Goal: Transaction & Acquisition: Purchase product/service

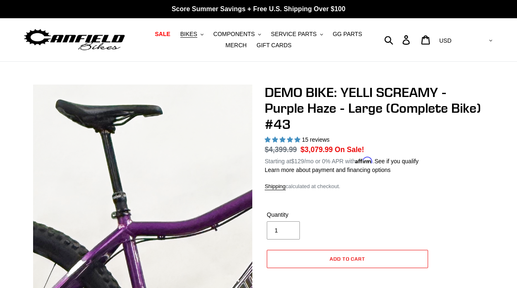
select select "highest-rating"
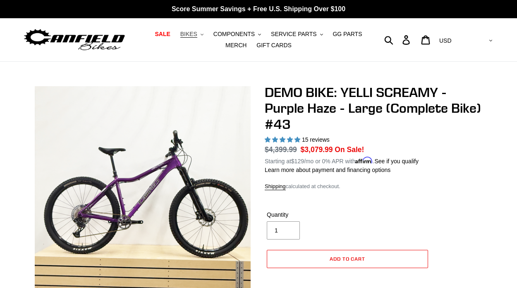
click at [197, 32] on span "BIKES" at bounding box center [188, 34] width 17 height 7
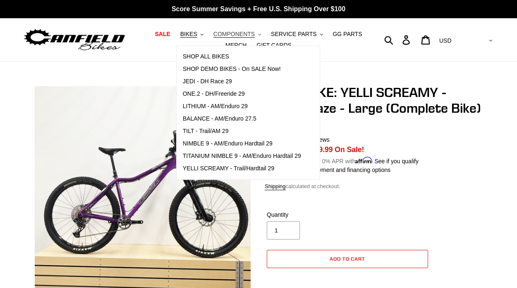
click at [223, 34] on span "COMPONENTS" at bounding box center [233, 34] width 41 height 7
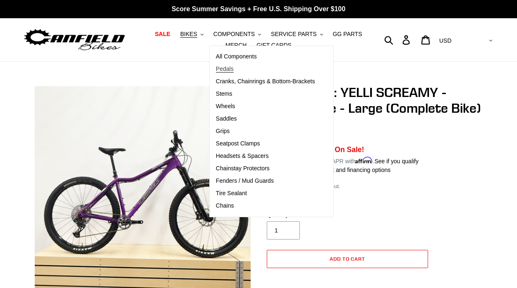
click at [232, 68] on span "Pedals" at bounding box center [225, 68] width 18 height 7
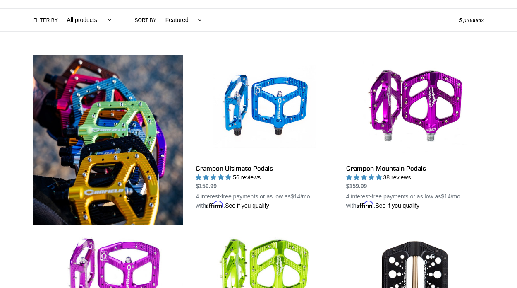
scroll to position [193, 0]
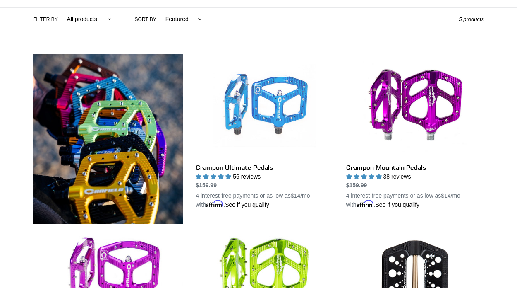
click at [266, 170] on link "Crampon Ultimate Pedals" at bounding box center [265, 131] width 138 height 155
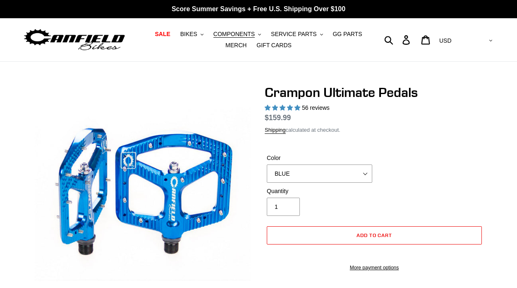
select select "highest-rating"
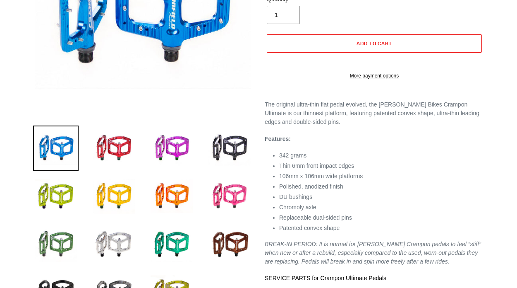
scroll to position [192, 0]
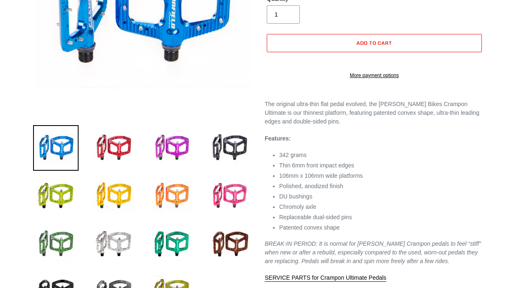
click at [181, 189] on img at bounding box center [172, 196] width 46 height 46
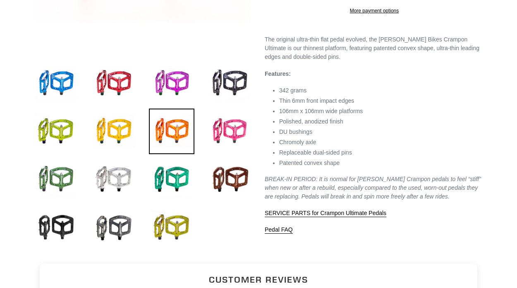
scroll to position [259, 0]
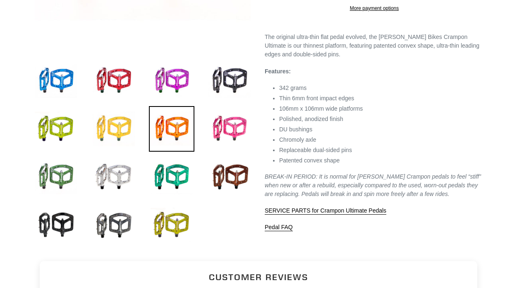
click at [101, 126] on img at bounding box center [114, 129] width 46 height 46
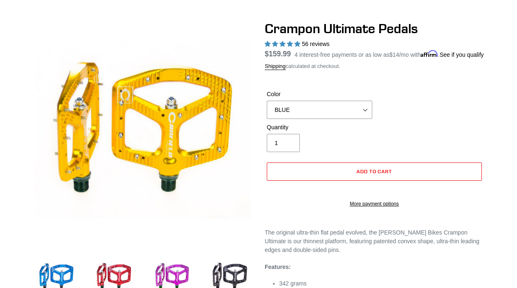
scroll to position [84, 0]
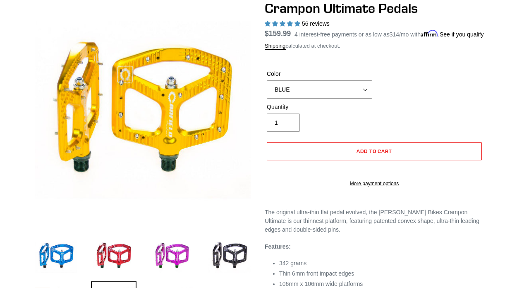
click at [374, 102] on div "Color BLUE RED PURPLE STEALTH BRONZE GREY [GEOGRAPHIC_DATA] BLACK POLISHED [GEO…" at bounding box center [374, 85] width 219 height 33
click at [365, 98] on select "BLUE RED PURPLE STEALTH BRONZE GREY [GEOGRAPHIC_DATA] BLACK POLISHED [GEOGRAPHI…" at bounding box center [319, 89] width 105 height 18
click at [267, 90] on select "BLUE RED PURPLE STEALTH BRONZE GREY [GEOGRAPHIC_DATA] BLACK POLISHED [GEOGRAPHI…" at bounding box center [319, 89] width 105 height 18
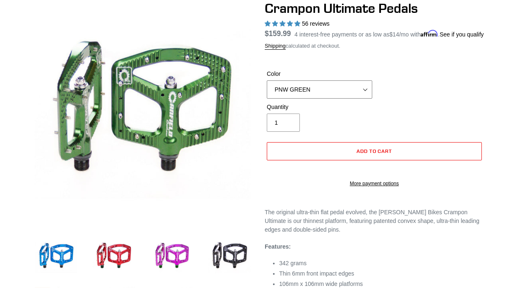
click at [334, 96] on select "BLUE RED PURPLE STEALTH BRONZE GREY [GEOGRAPHIC_DATA] BLACK POLISHED [GEOGRAPHI…" at bounding box center [319, 89] width 105 height 18
click at [267, 90] on select "BLUE RED PURPLE STEALTH BRONZE GREY [GEOGRAPHIC_DATA] BLACK POLISHED [GEOGRAPHI…" at bounding box center [319, 89] width 105 height 18
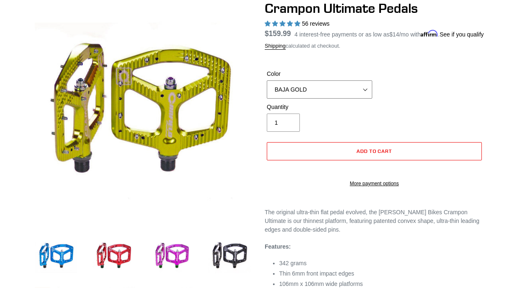
click at [333, 92] on select "BLUE RED PURPLE STEALTH BRONZE GREY [GEOGRAPHIC_DATA] BLACK POLISHED [GEOGRAPHI…" at bounding box center [319, 89] width 105 height 18
click at [267, 90] on select "BLUE RED PURPLE STEALTH BRONZE GREY [GEOGRAPHIC_DATA] BLACK POLISHED [GEOGRAPHI…" at bounding box center [319, 89] width 105 height 18
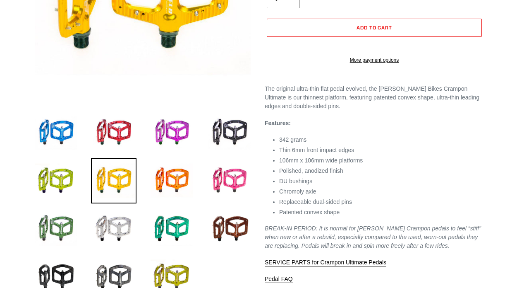
scroll to position [223, 0]
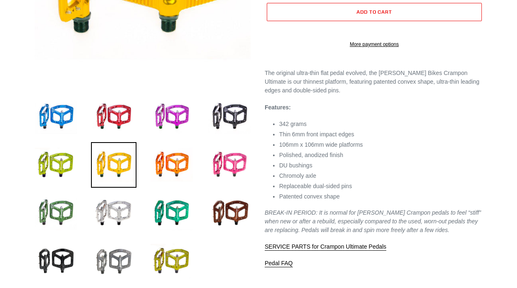
click at [116, 256] on img at bounding box center [114, 261] width 46 height 46
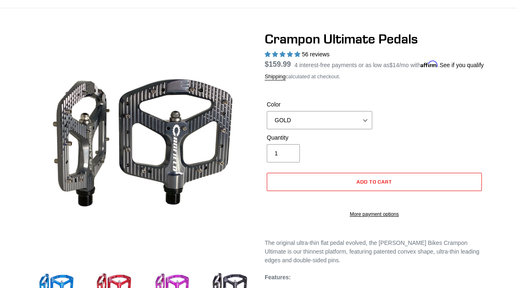
scroll to position [53, 0]
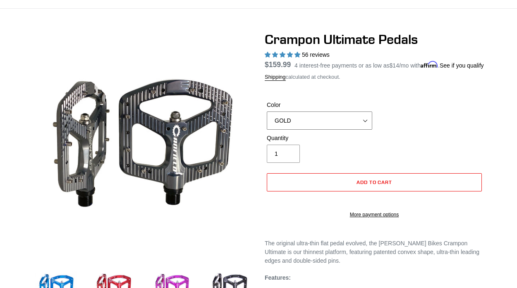
click at [359, 129] on select "BLUE RED PURPLE STEALTH BRONZE GREY [GEOGRAPHIC_DATA] BLACK POLISHED [GEOGRAPHI…" at bounding box center [319, 120] width 105 height 18
click at [267, 121] on select "BLUE RED PURPLE STEALTH BRONZE GREY [GEOGRAPHIC_DATA] BLACK POLISHED [GEOGRAPHI…" at bounding box center [319, 120] width 105 height 18
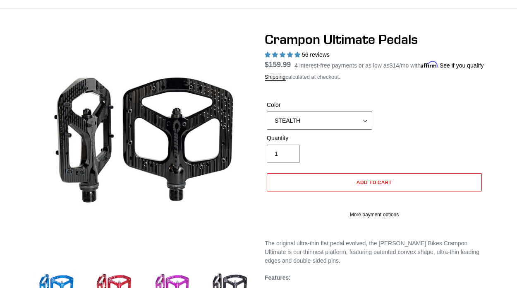
click at [357, 126] on select "BLUE RED PURPLE STEALTH BRONZE GREY [GEOGRAPHIC_DATA] BLACK POLISHED [GEOGRAPHI…" at bounding box center [319, 120] width 105 height 18
select select "GREY"
click at [267, 121] on select "BLUE RED PURPLE STEALTH BRONZE GREY [GEOGRAPHIC_DATA] BLACK POLISHED [GEOGRAPHI…" at bounding box center [319, 120] width 105 height 18
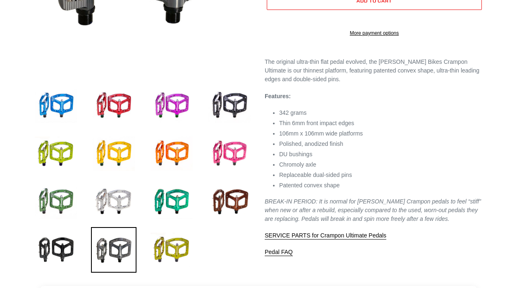
scroll to position [236, 0]
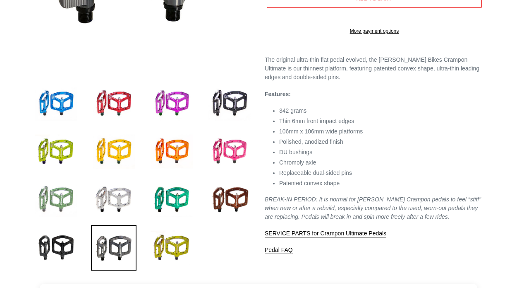
click at [59, 188] on img at bounding box center [56, 200] width 46 height 46
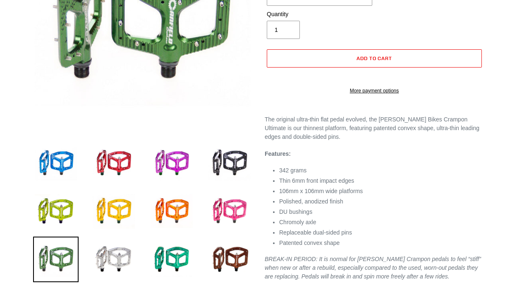
scroll to position [177, 0]
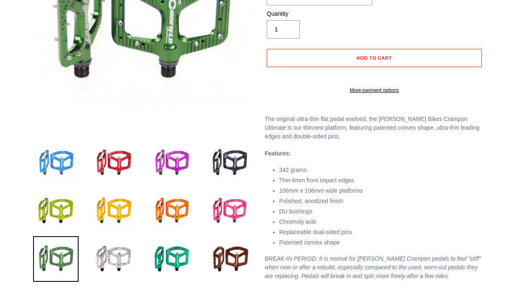
click at [52, 158] on img at bounding box center [56, 163] width 46 height 46
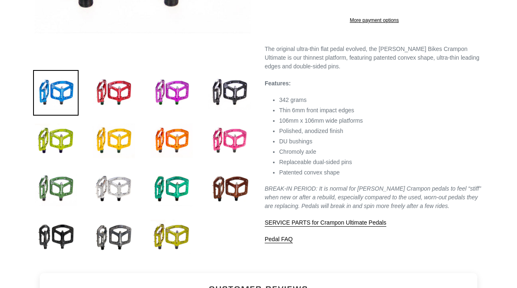
scroll to position [252, 0]
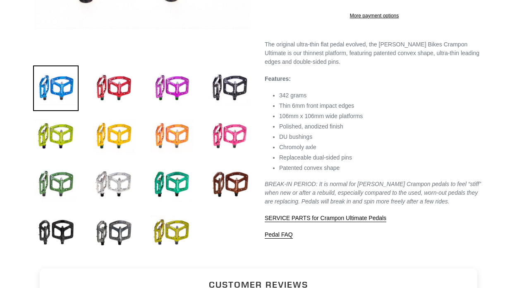
click at [173, 148] on img at bounding box center [172, 136] width 46 height 46
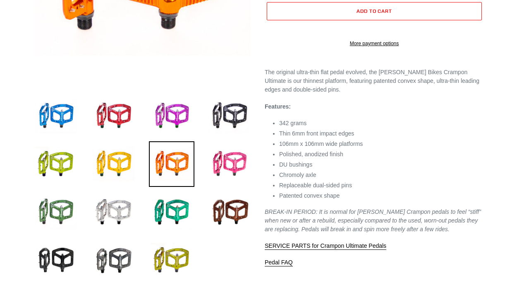
scroll to position [225, 0]
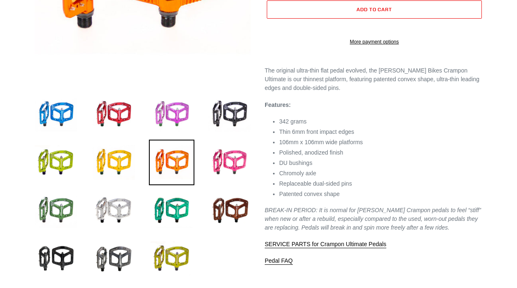
click at [180, 113] on img at bounding box center [172, 114] width 46 height 46
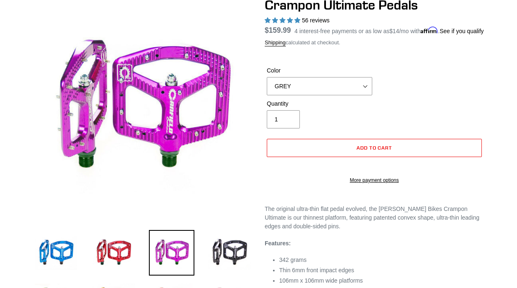
scroll to position [0, 0]
